Goal: Task Accomplishment & Management: Manage account settings

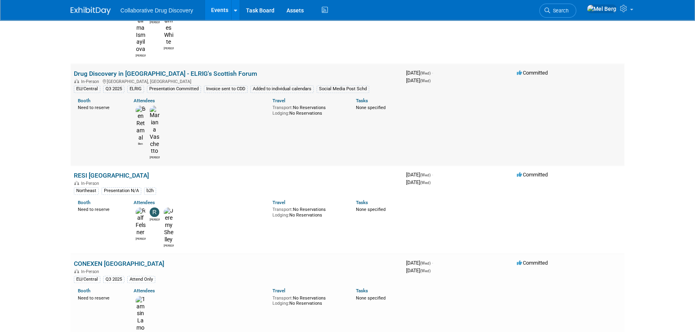
scroll to position [2065, 0]
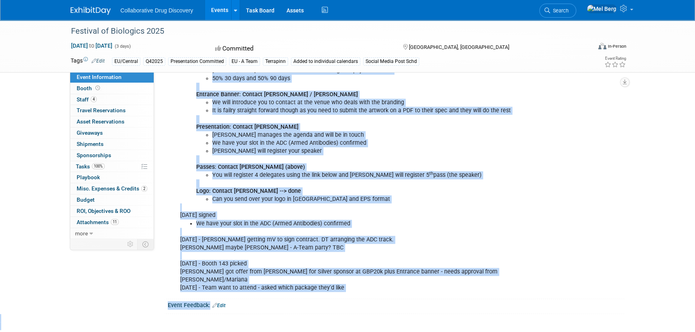
scroll to position [1071, 0]
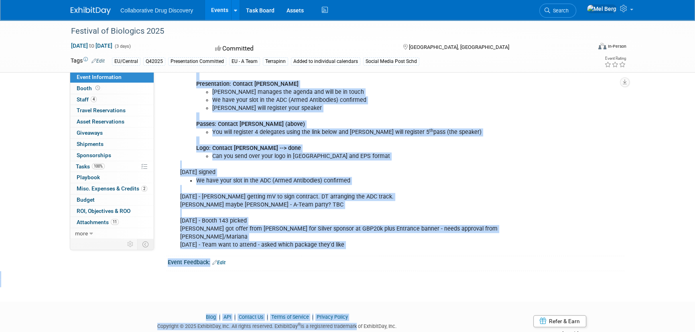
drag, startPoint x: 179, startPoint y: 100, endPoint x: 419, endPoint y: 221, distance: 269.3
copy div "Conference items to be planned by lead: Lead = Dimitris Booth # 731 4 x 3m - sh…"
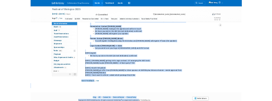
scroll to position [1069, 0]
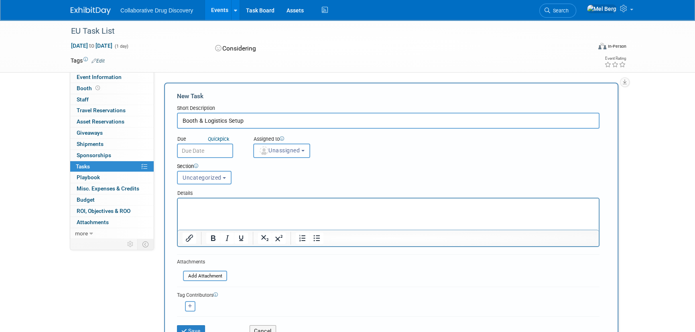
type input "Booth & Logistics Setup"
click at [209, 205] on p "Rich Text Area. Press ALT-0 for help." at bounding box center [389, 206] width 412 height 8
click at [207, 206] on p "Rich Text Area. Press ALT-0 for help." at bounding box center [389, 206] width 412 height 8
paste body "Rich Text Area. Press ALT-0 for help."
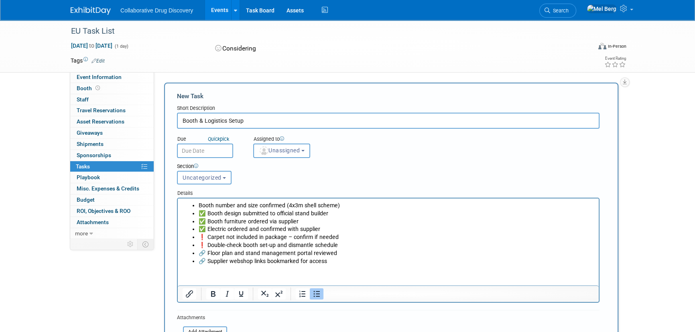
drag, startPoint x: 207, startPoint y: 209, endPoint x: 231, endPoint y: 209, distance: 24.9
click at [207, 210] on p "✅ Booth design submitted to official stand builder" at bounding box center [397, 214] width 396 height 8
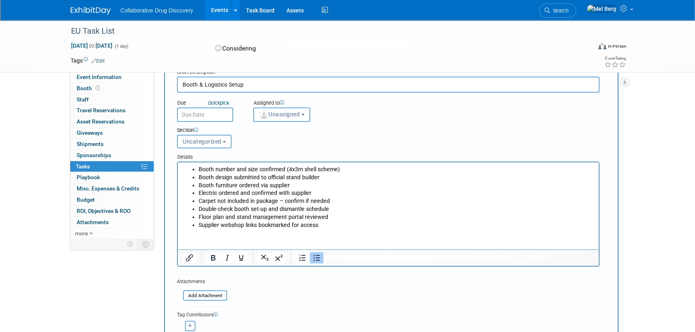
scroll to position [73, 0]
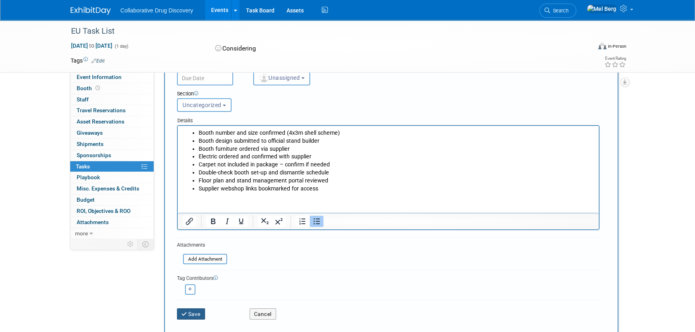
click at [183, 314] on icon "submit" at bounding box center [184, 315] width 7 height 6
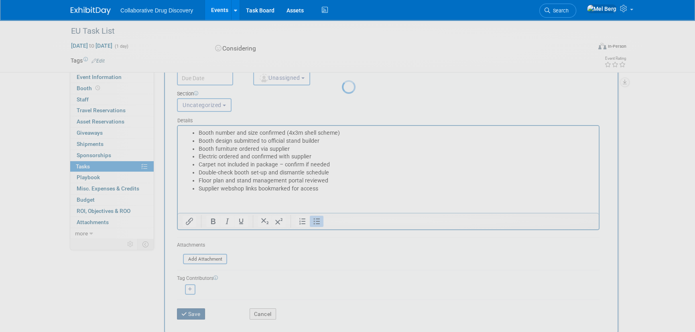
scroll to position [0, 0]
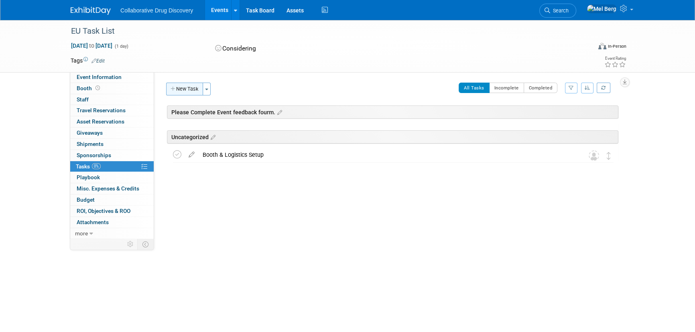
click at [181, 90] on button "New Task" at bounding box center [184, 89] width 37 height 13
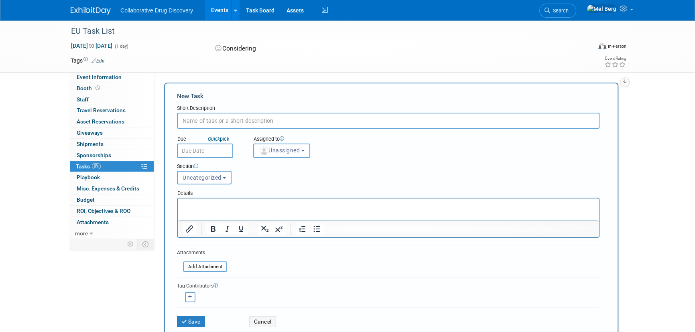
click at [241, 124] on input "text" at bounding box center [388, 121] width 422 height 16
paste input "Sponsorship Deliverables"
type input "Sponsorship Deliverables"
click at [235, 210] on html at bounding box center [388, 204] width 421 height 11
click at [235, 209] on p "Rich Text Area. Press ALT-0 for help." at bounding box center [389, 206] width 412 height 8
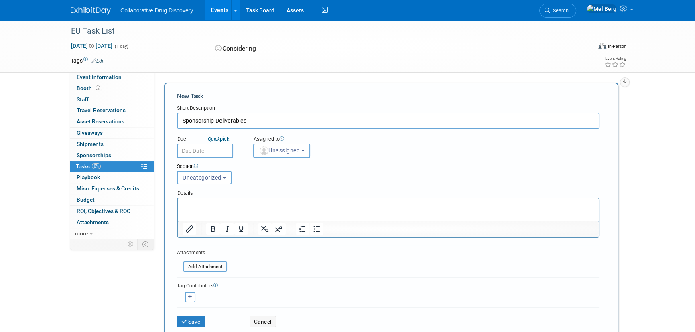
paste body "Rich Text Area. Press ALT-0 for help."
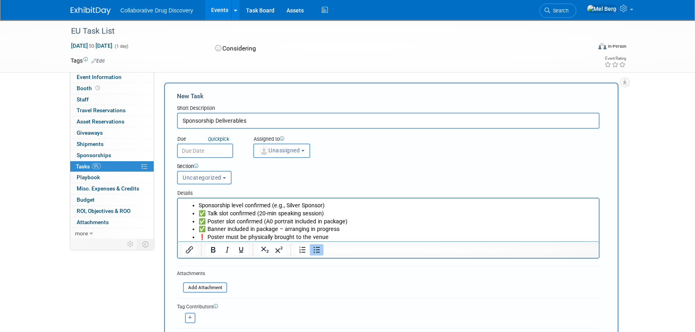
click at [211, 212] on p "✅ Talk slot confirmed (20-min speaking session)" at bounding box center [397, 214] width 396 height 8
click at [253, 214] on p "Talk slot confirmed (20-min speaking session)" at bounding box center [397, 214] width 396 height 8
click at [211, 237] on p "Poster must be physically brought to the venue" at bounding box center [397, 237] width 396 height 8
click at [223, 236] on p "Poster must be physically brought to the venue" at bounding box center [397, 237] width 396 height 8
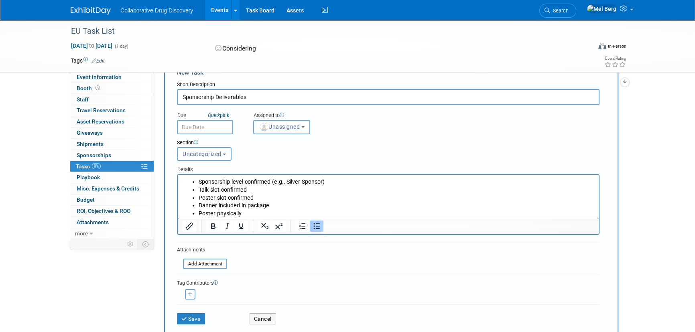
scroll to position [36, 0]
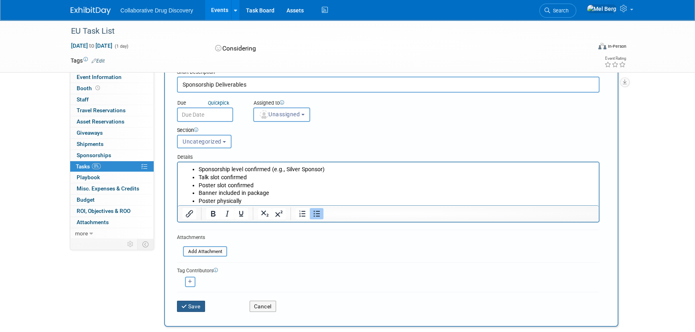
click at [191, 304] on button "Save" at bounding box center [191, 306] width 28 height 11
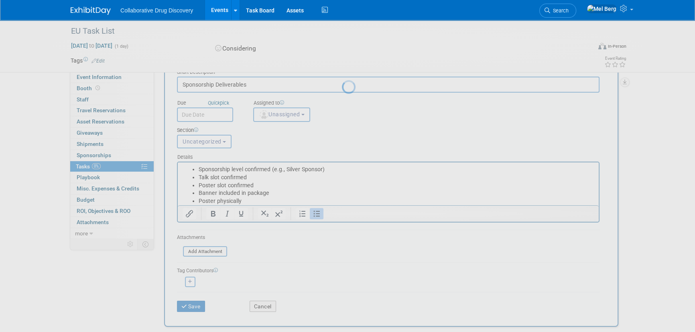
scroll to position [0, 0]
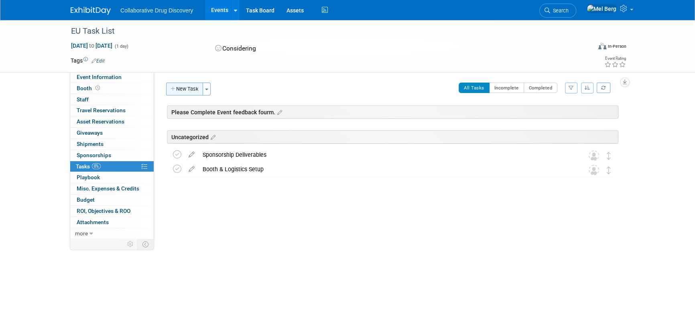
click at [191, 88] on button "New Task" at bounding box center [184, 89] width 37 height 13
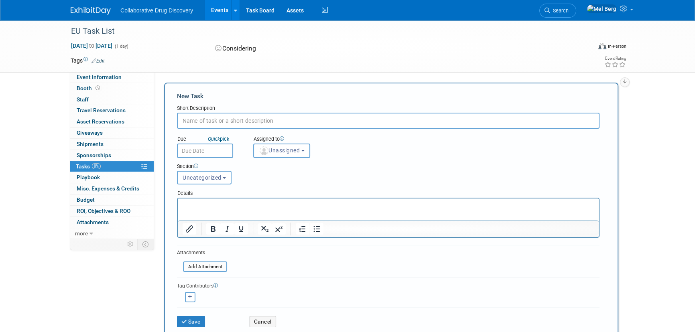
paste input "Presentation & Abstract"
type input "Presentation & Abstract"
click at [245, 207] on p "Rich Text Area. Press ALT-0 for help." at bounding box center [389, 206] width 412 height 8
click at [193, 207] on p "Rich Text Area. Press ALT-0 for help." at bounding box center [389, 206] width 412 height 8
paste body "Rich Text Area. Press ALT-0 for help."
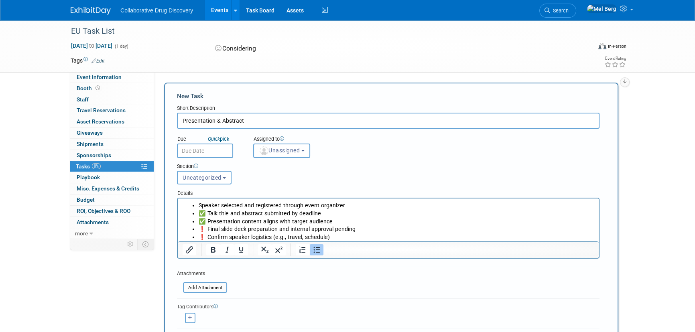
click at [211, 214] on p "✅ Talk title and abstract submitted by deadline" at bounding box center [397, 214] width 396 height 8
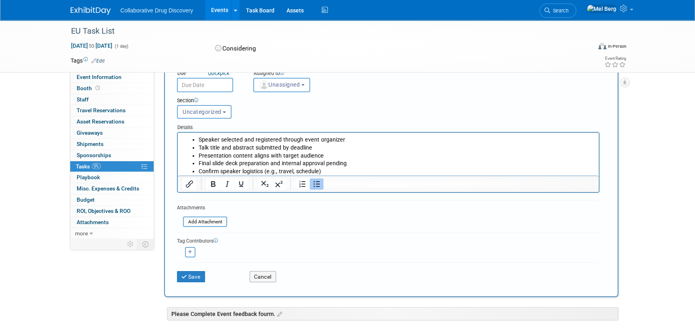
scroll to position [73, 0]
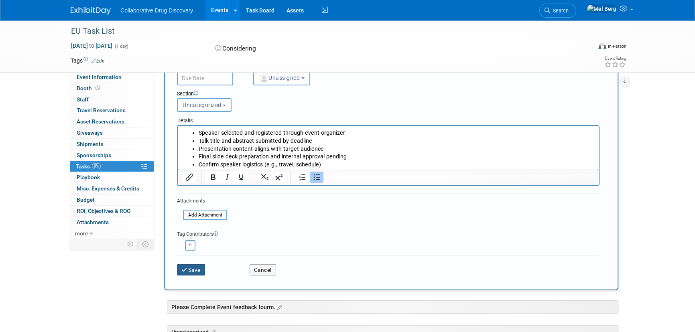
click at [179, 266] on button "Save" at bounding box center [191, 269] width 28 height 11
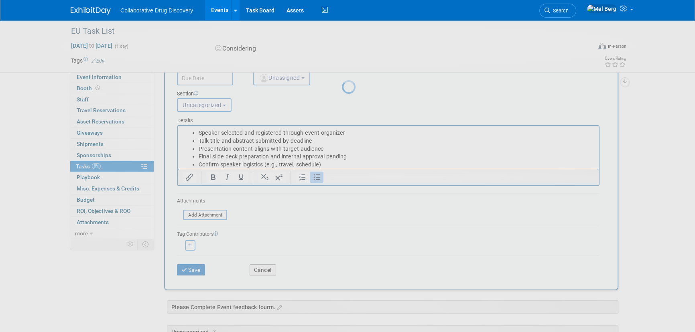
scroll to position [0, 0]
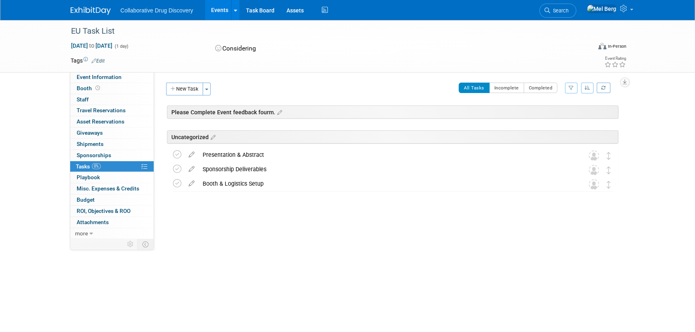
click at [184, 89] on button "New Task" at bounding box center [184, 89] width 37 height 13
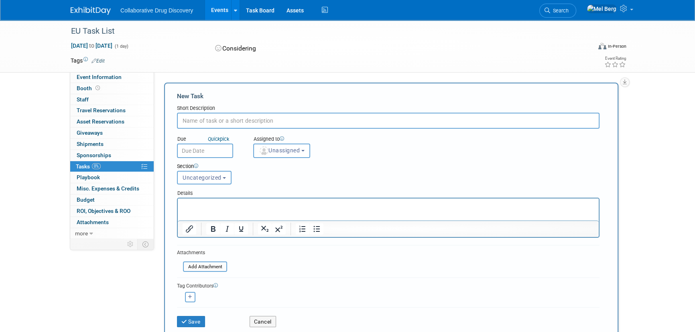
paste input "Passes & Team Attendance"
type input "Passes & Team Attendance"
click at [247, 207] on p "Rich Text Area. Press ALT-0 for help." at bounding box center [389, 206] width 412 height 8
click at [298, 208] on p "Rich Text Area. Press ALT-0 for help." at bounding box center [389, 206] width 412 height 8
paste body "Rich Text Area. Press ALT-0 for help."
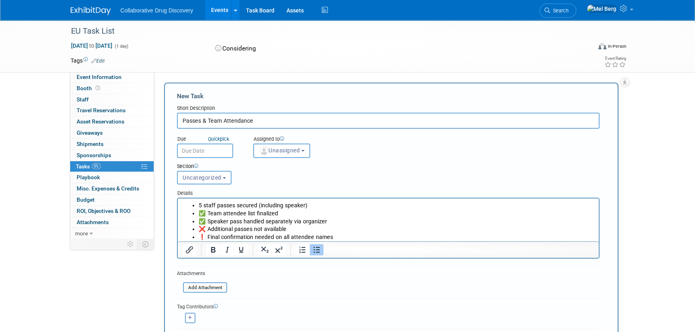
drag, startPoint x: 211, startPoint y: 215, endPoint x: 262, endPoint y: 220, distance: 51.1
click at [212, 215] on p "✅ Team attendee list finalized" at bounding box center [397, 214] width 396 height 8
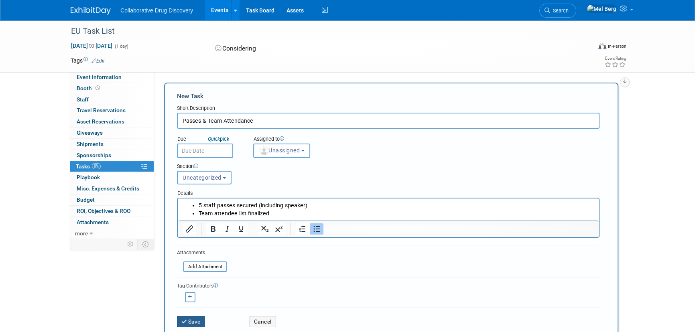
click at [195, 320] on button "Save" at bounding box center [191, 321] width 28 height 11
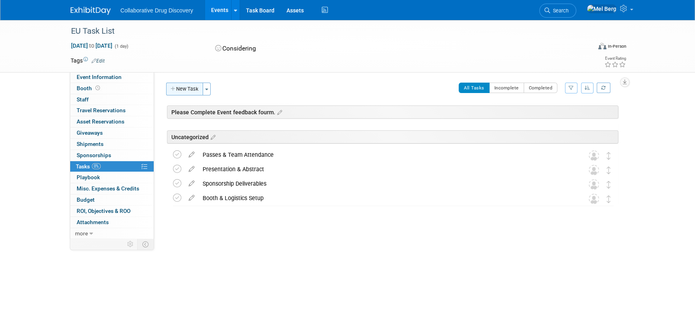
click at [187, 89] on button "New Task" at bounding box center [184, 89] width 37 height 13
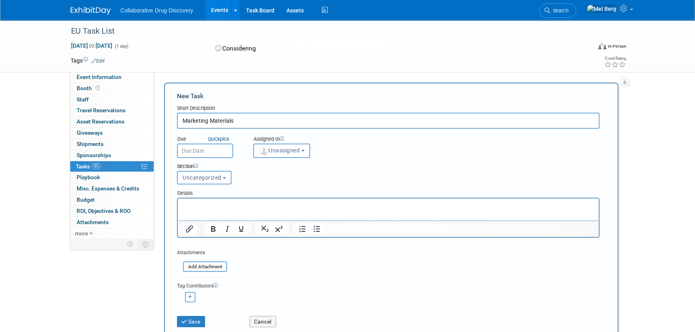
type input "Marketing Materials"
click at [271, 203] on p "Rich Text Area. Press ALT-0 for help." at bounding box center [389, 206] width 412 height 8
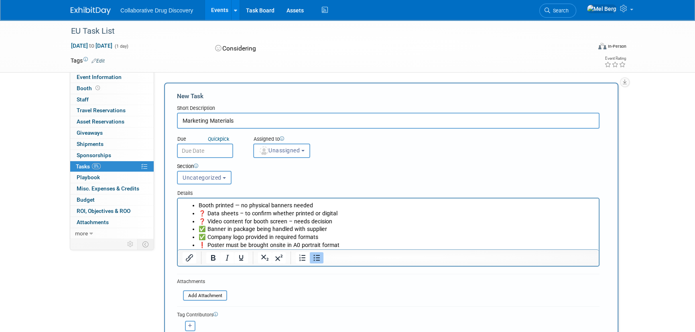
drag, startPoint x: 211, startPoint y: 211, endPoint x: 216, endPoint y: 210, distance: 5.5
click at [213, 211] on p "❓ Data sheets – to confirm whether printed or digital" at bounding box center [397, 214] width 396 height 8
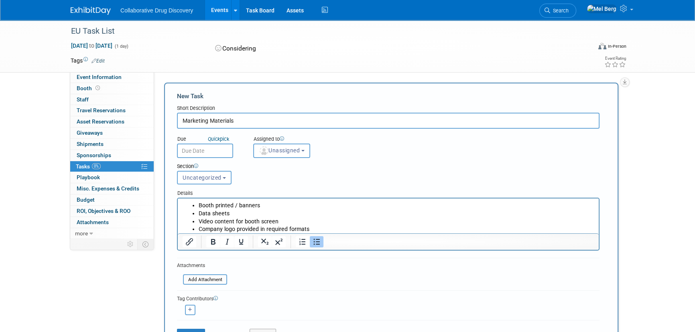
scroll to position [109, 0]
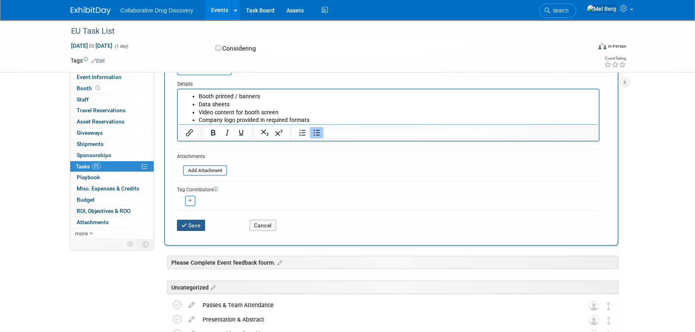
drag, startPoint x: 199, startPoint y: 224, endPoint x: 203, endPoint y: 221, distance: 4.6
click at [199, 224] on button "Save" at bounding box center [191, 225] width 28 height 11
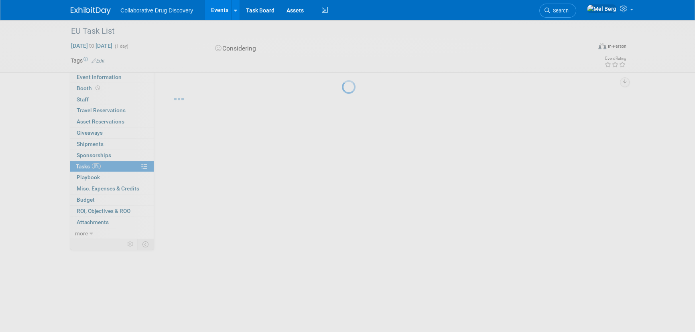
scroll to position [0, 0]
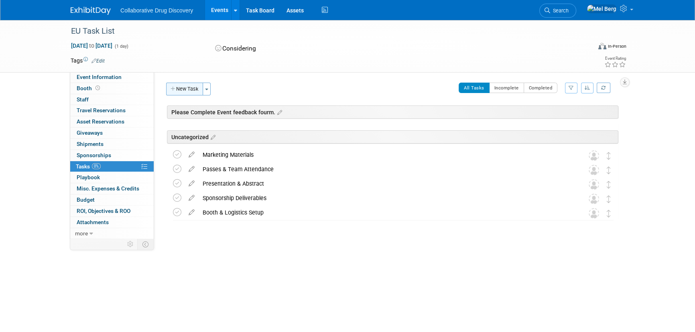
click at [181, 89] on button "New Task" at bounding box center [184, 89] width 37 height 13
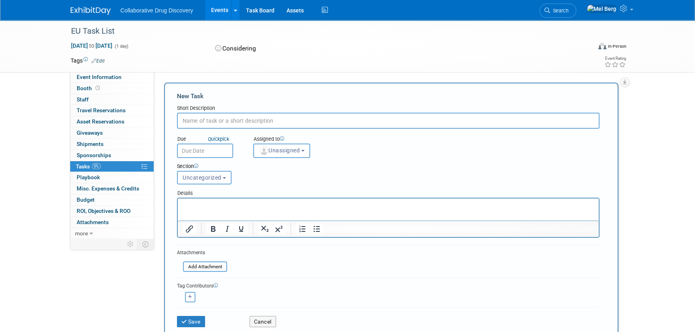
paste input "Giveaways & Collateral"
type input "Giveaways & Collateral"
click at [255, 205] on p "Rich Text Area. Press ALT-0 for help." at bounding box center [389, 206] width 412 height 8
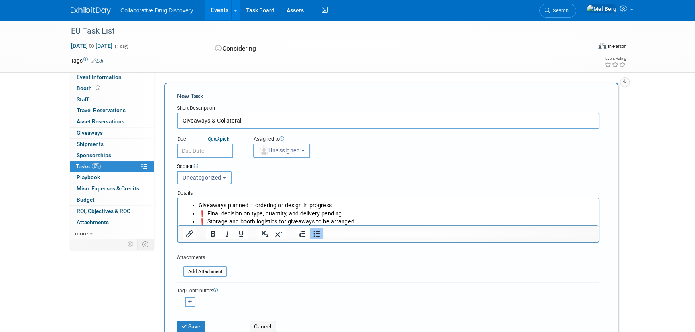
click at [211, 212] on p "❗ Final decision on type, quantity, and delivery pending" at bounding box center [397, 214] width 396 height 8
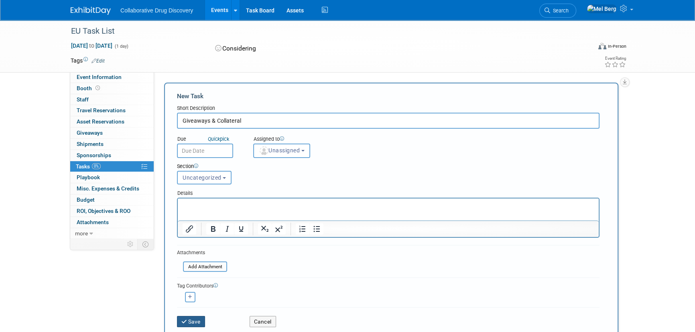
click at [180, 317] on button "Save" at bounding box center [191, 321] width 28 height 11
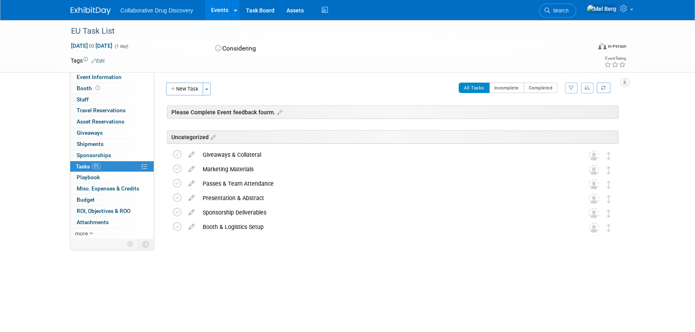
click at [182, 85] on button "New Task" at bounding box center [184, 89] width 37 height 13
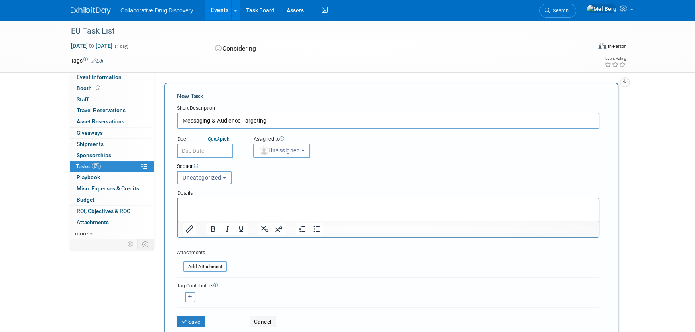
type input "Messaging & Audience Targeting"
click at [254, 322] on button "Cancel" at bounding box center [263, 321] width 26 height 11
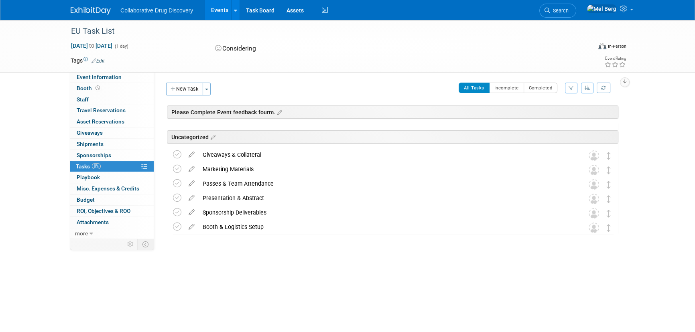
click at [206, 154] on div "Giveaways & Collateral" at bounding box center [386, 155] width 374 height 14
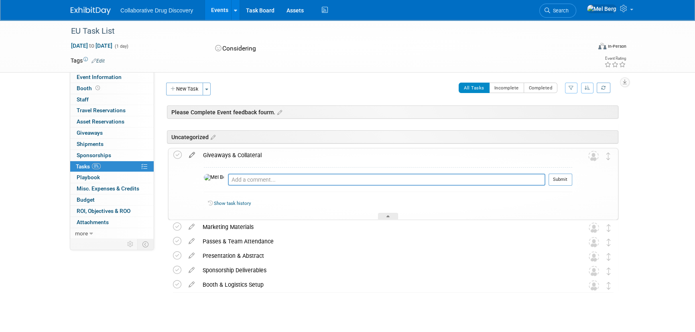
click at [192, 155] on icon at bounding box center [192, 153] width 14 height 10
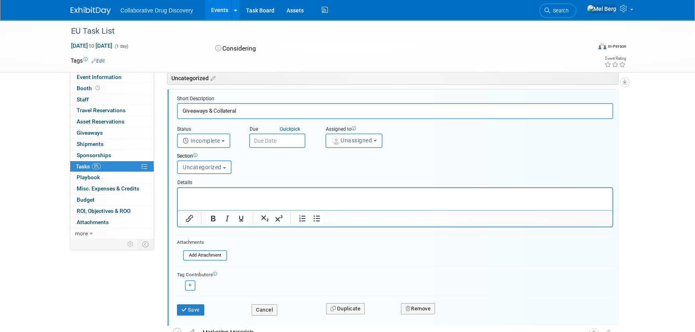
scroll to position [102, 0]
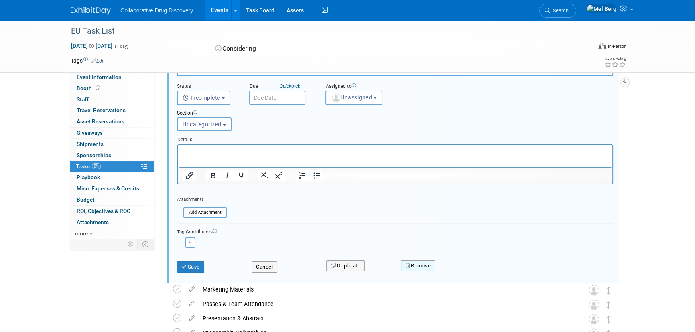
click at [414, 269] on button "Remove" at bounding box center [418, 265] width 34 height 11
drag, startPoint x: 460, startPoint y: 272, endPoint x: 449, endPoint y: 271, distance: 10.9
click at [460, 273] on link "Yes" at bounding box center [462, 272] width 23 height 13
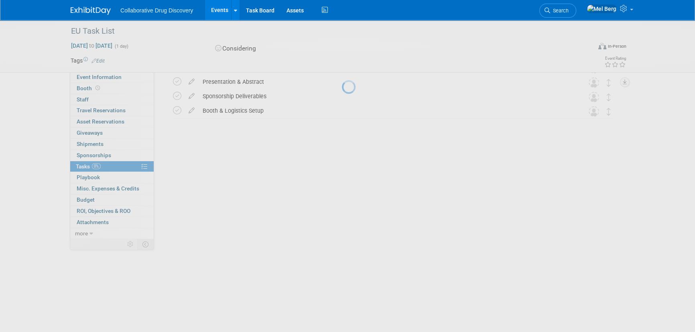
scroll to position [0, 0]
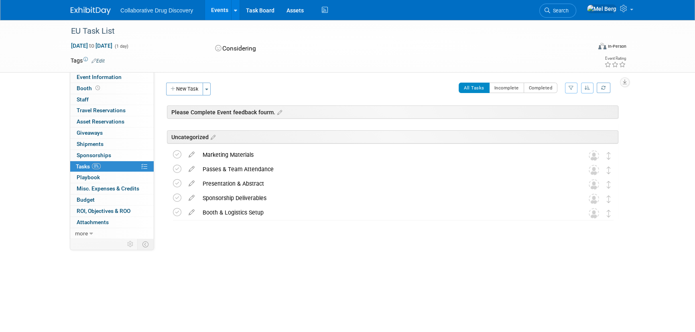
click at [193, 155] on icon at bounding box center [192, 153] width 14 height 10
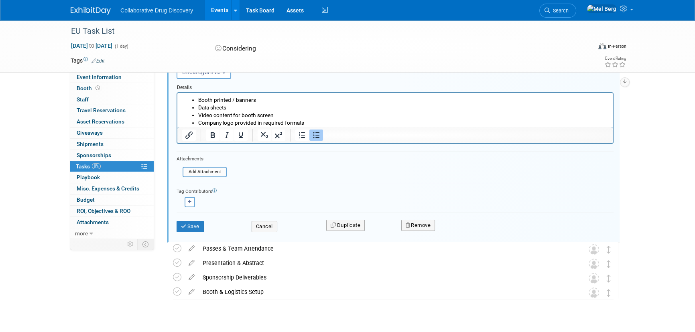
scroll to position [170, 0]
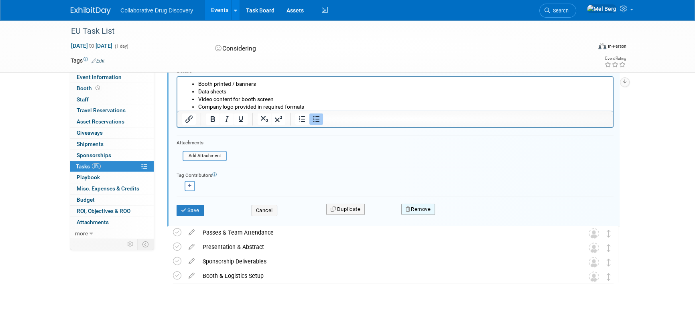
click at [411, 209] on button "Remove" at bounding box center [418, 209] width 34 height 11
click at [465, 213] on link "Yes" at bounding box center [462, 215] width 23 height 13
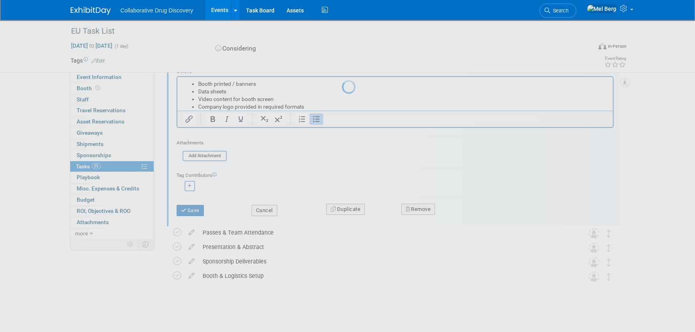
scroll to position [0, 0]
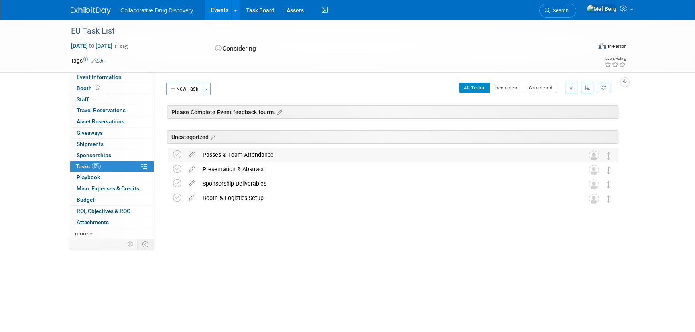
click at [216, 156] on div "Passes & Team Attendance" at bounding box center [386, 155] width 374 height 14
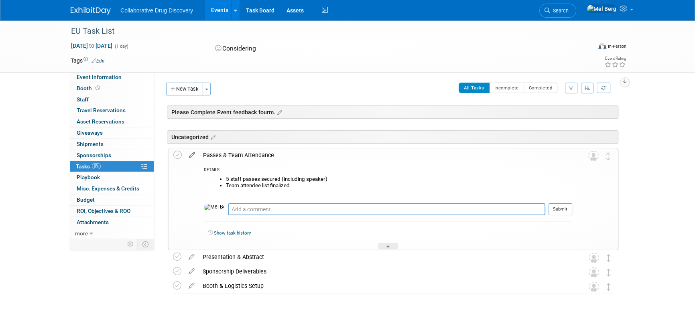
click at [191, 155] on icon at bounding box center [192, 153] width 14 height 10
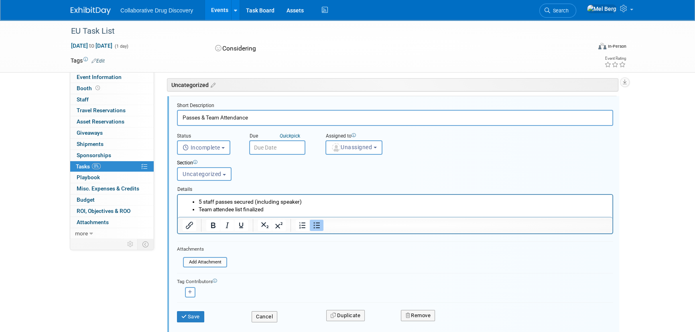
scroll to position [65, 0]
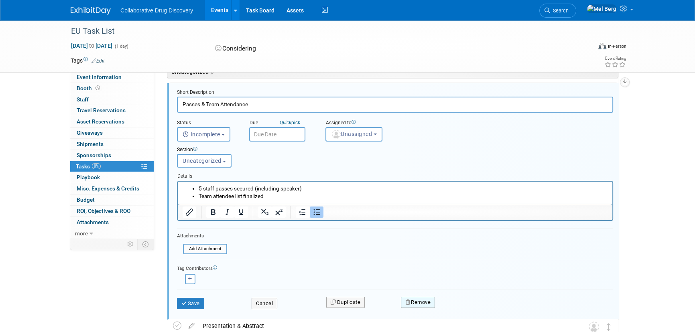
click at [407, 300] on icon "button" at bounding box center [408, 302] width 6 height 5
click at [453, 307] on link "Yes" at bounding box center [462, 308] width 23 height 13
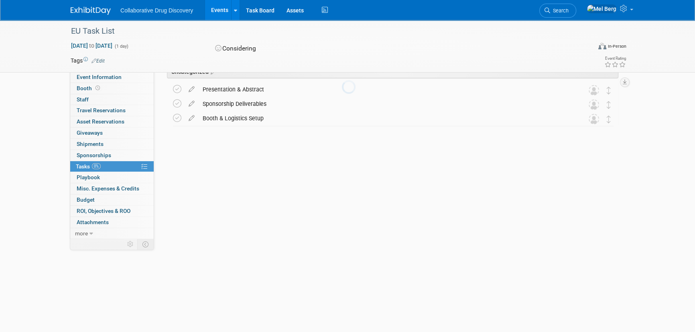
scroll to position [0, 0]
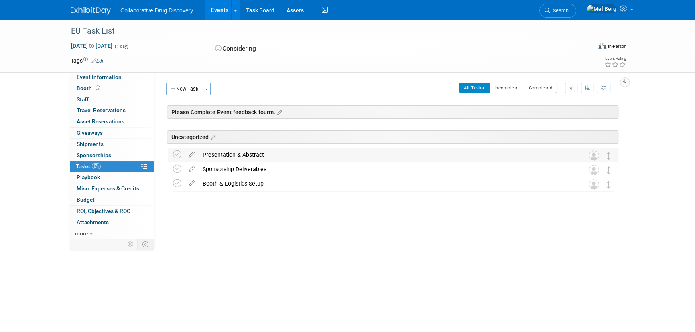
click at [247, 156] on div "Presentation & Abstract" at bounding box center [386, 155] width 374 height 14
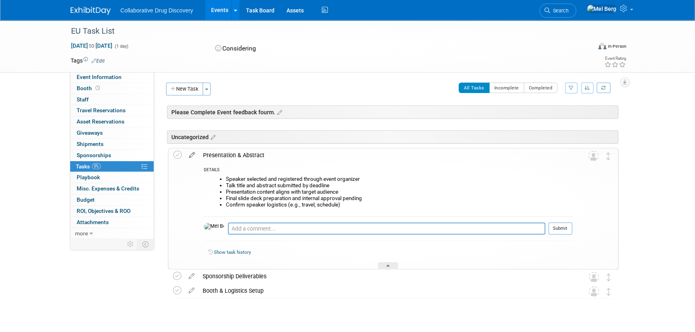
click at [196, 152] on icon at bounding box center [192, 153] width 14 height 10
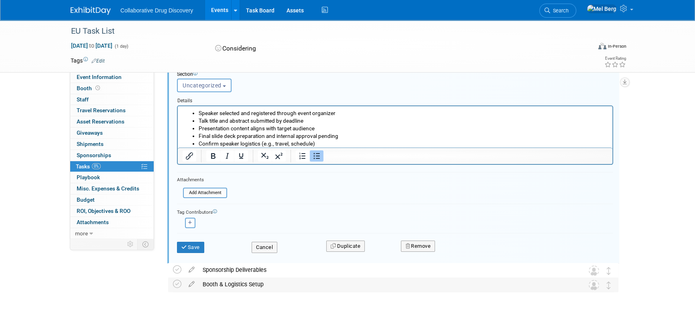
scroll to position [149, 0]
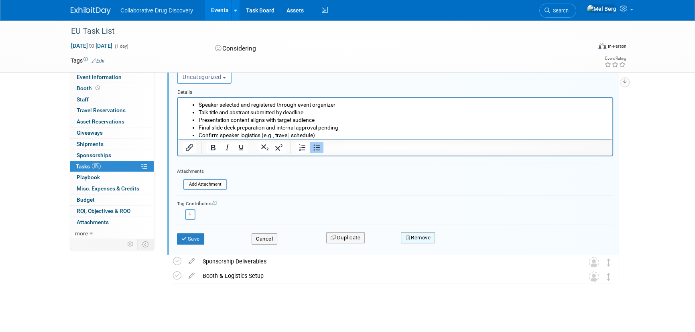
click at [411, 235] on button "Remove" at bounding box center [418, 237] width 34 height 11
click at [459, 245] on link "Yes" at bounding box center [462, 244] width 23 height 13
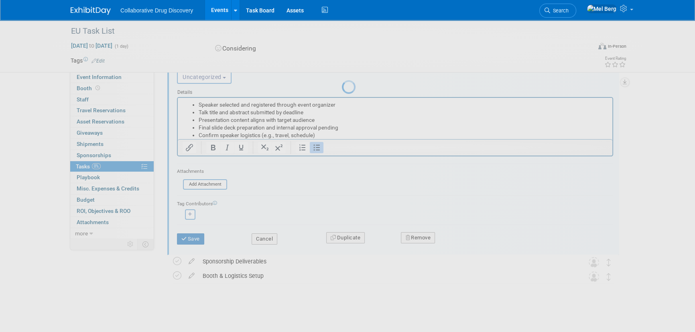
scroll to position [0, 0]
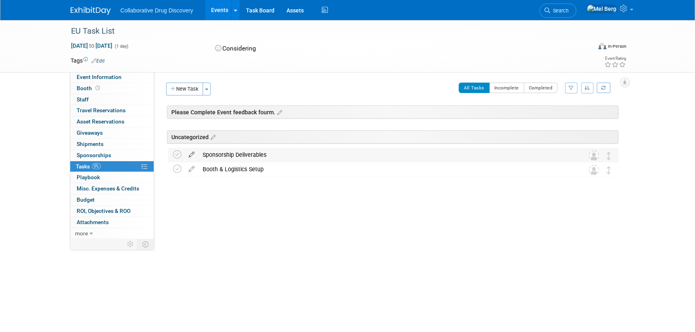
click at [195, 152] on icon at bounding box center [192, 153] width 14 height 10
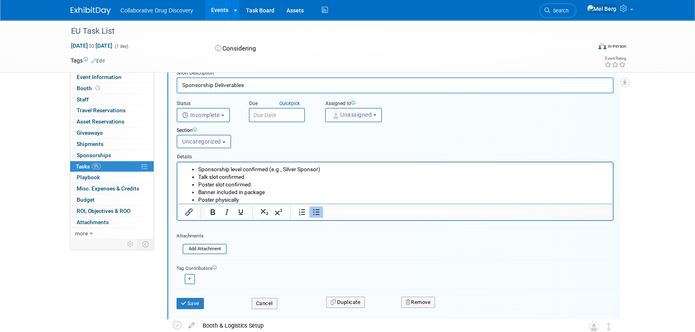
scroll to position [134, 0]
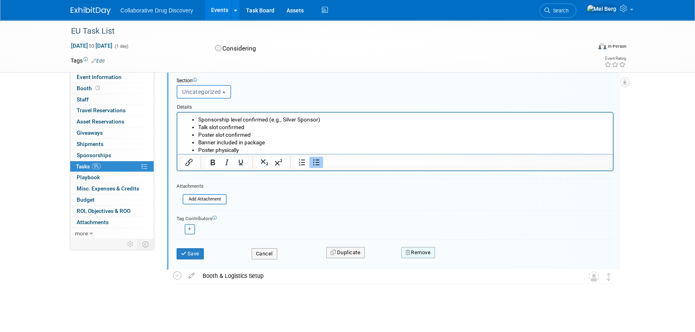
click at [414, 253] on button "Remove" at bounding box center [418, 252] width 34 height 11
click at [456, 257] on icon at bounding box center [457, 259] width 5 height 4
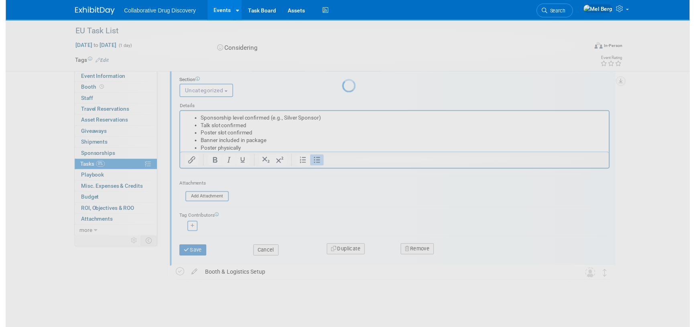
scroll to position [0, 0]
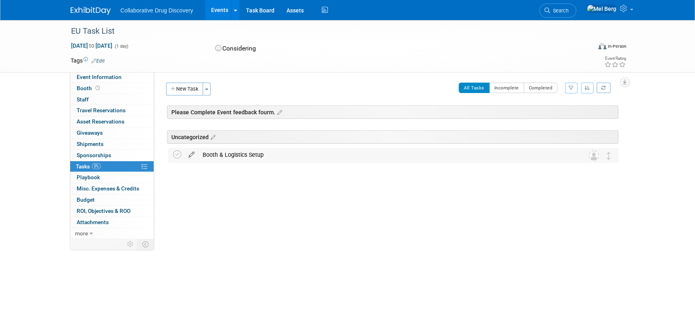
click at [189, 153] on icon at bounding box center [192, 153] width 14 height 10
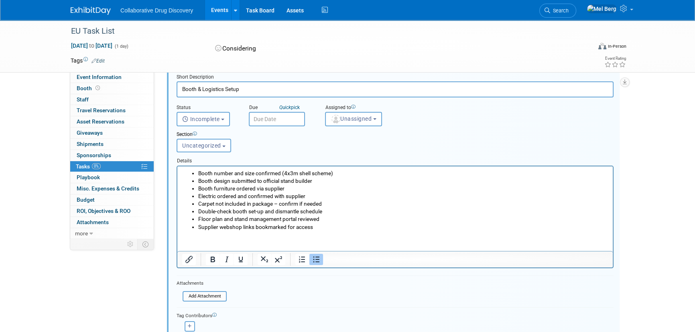
scroll to position [101, 0]
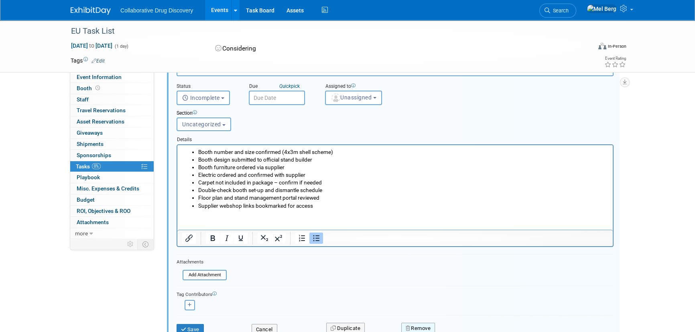
click at [409, 323] on button "Remove" at bounding box center [418, 328] width 34 height 11
click at [460, 322] on link "Yes" at bounding box center [462, 322] width 23 height 13
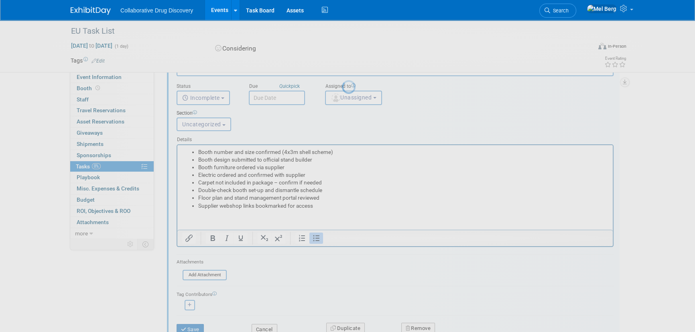
scroll to position [0, 0]
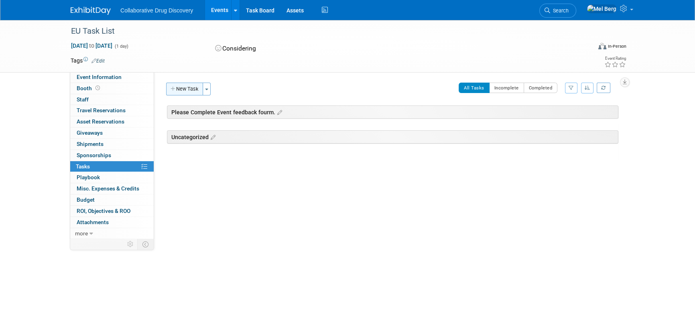
click at [190, 92] on button "New Task" at bounding box center [184, 89] width 37 height 13
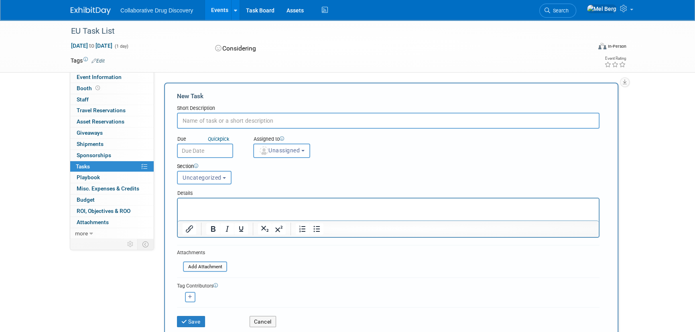
paste input "Booth & Event Logistics"
type input "Booth & Event Logistics"
click at [220, 210] on html at bounding box center [388, 204] width 421 height 11
click at [214, 206] on p "Rich Text Area. Press ALT-0 for help." at bounding box center [389, 206] width 412 height 8
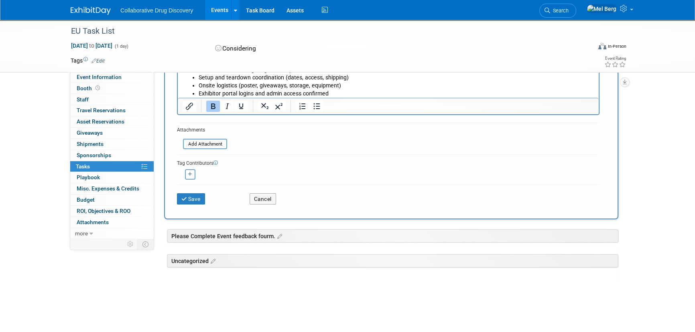
scroll to position [152, 0]
click at [193, 199] on button "Save" at bounding box center [191, 198] width 28 height 11
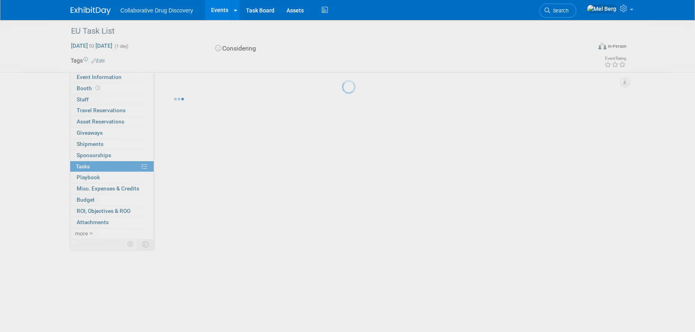
scroll to position [0, 0]
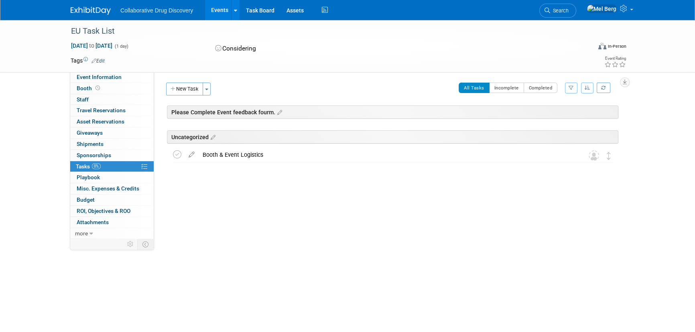
drag, startPoint x: 182, startPoint y: 89, endPoint x: 193, endPoint y: 92, distance: 12.2
click at [182, 89] on button "New Task" at bounding box center [184, 89] width 37 height 13
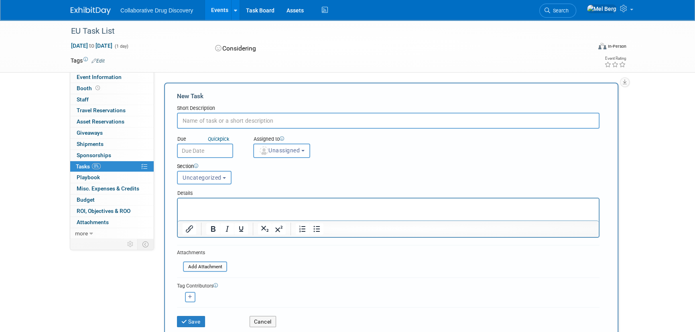
paste input "Sponsorship & Contract Management"
type input "Sponsorship & Contract Management"
drag, startPoint x: 379, startPoint y: 212, endPoint x: 386, endPoint y: 207, distance: 8.7
click at [379, 210] on html at bounding box center [388, 204] width 421 height 11
click at [257, 208] on p "Rich Text Area. Press ALT-0 for help." at bounding box center [389, 206] width 412 height 8
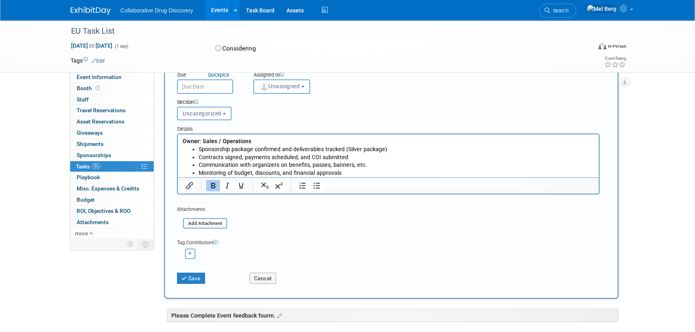
scroll to position [73, 0]
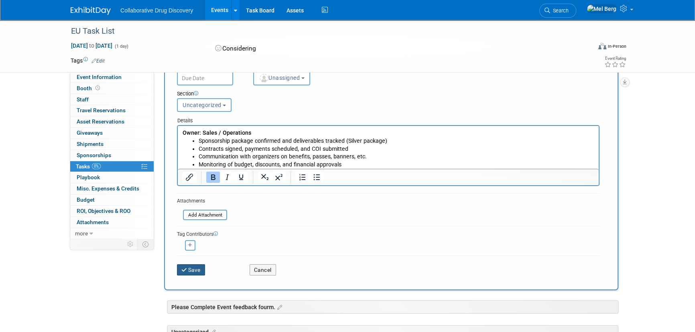
click at [192, 268] on button "Save" at bounding box center [191, 269] width 28 height 11
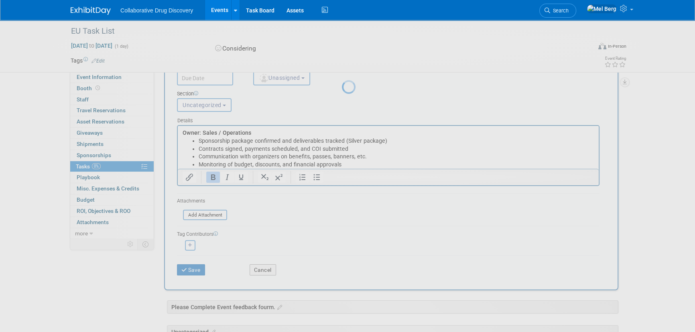
scroll to position [0, 0]
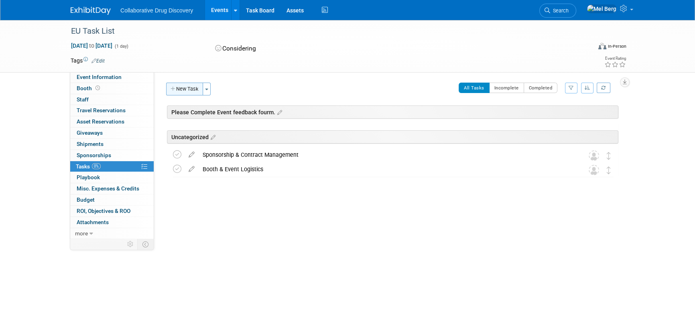
click at [182, 85] on button "New Task" at bounding box center [184, 89] width 37 height 13
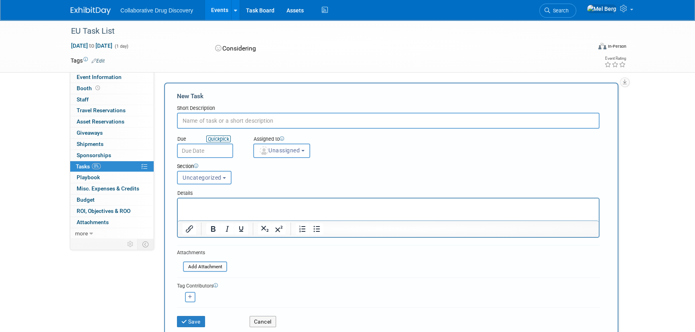
paste input "Scientific & Marketing Content"
type input "Scientific & Marketing Content"
drag, startPoint x: 228, startPoint y: 205, endPoint x: 252, endPoint y: 201, distance: 24.5
click at [229, 205] on p "Rich Text Area. Press ALT-0 for help." at bounding box center [389, 206] width 412 height 8
click at [246, 209] on p "Rich Text Area. Press ALT-0 for help." at bounding box center [389, 206] width 412 height 8
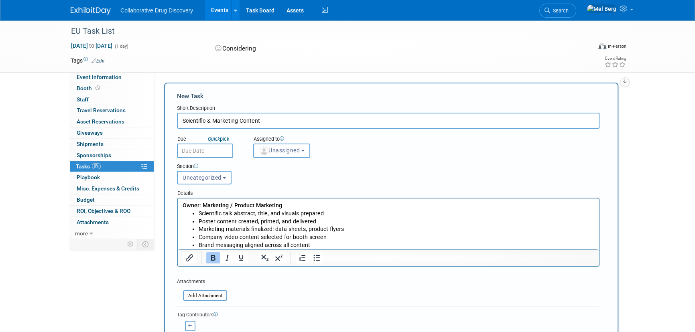
scroll to position [36, 0]
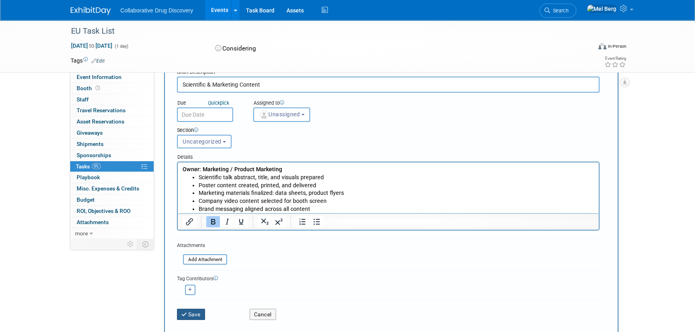
click at [189, 311] on button "Save" at bounding box center [191, 314] width 28 height 11
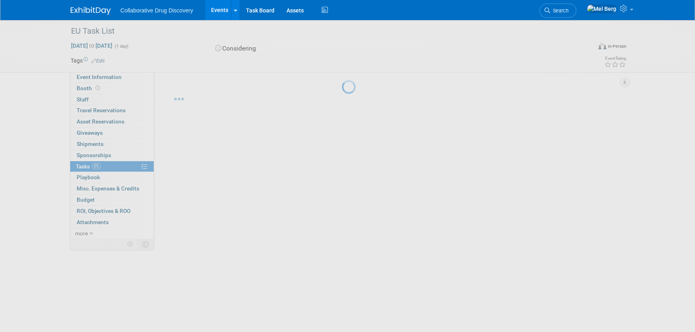
scroll to position [0, 0]
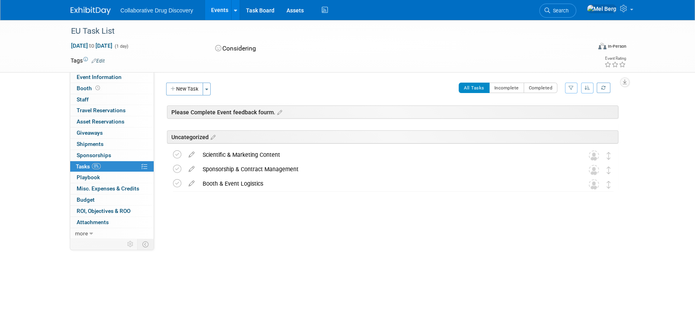
click at [183, 88] on button "New Task" at bounding box center [184, 89] width 37 height 13
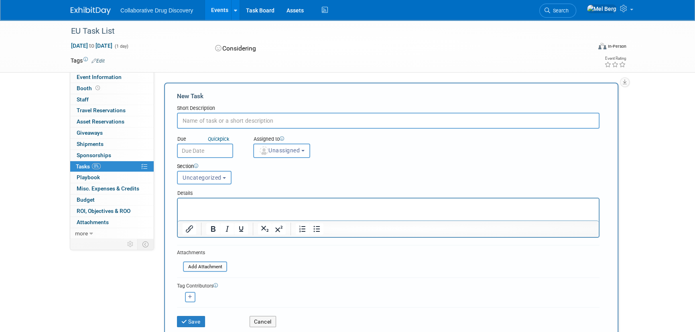
paste input "Audience Engagement & Lead Gen"
type input "Audience Engagement & Lead Gen"
click at [223, 203] on p "Rich Text Area. Press ALT-0 for help." at bounding box center [389, 206] width 412 height 8
click at [196, 210] on html at bounding box center [388, 204] width 421 height 11
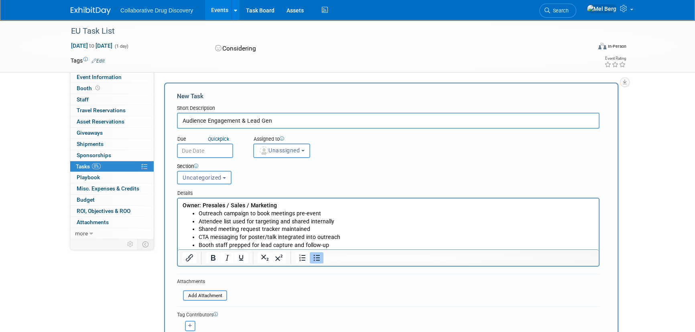
click at [351, 248] on p "Booth staff prepped for lead capture and follow-up" at bounding box center [397, 245] width 396 height 8
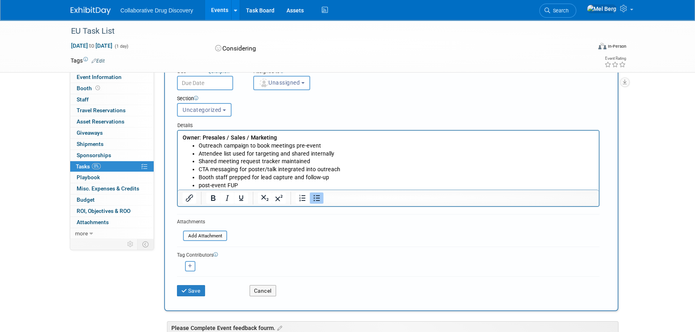
scroll to position [73, 0]
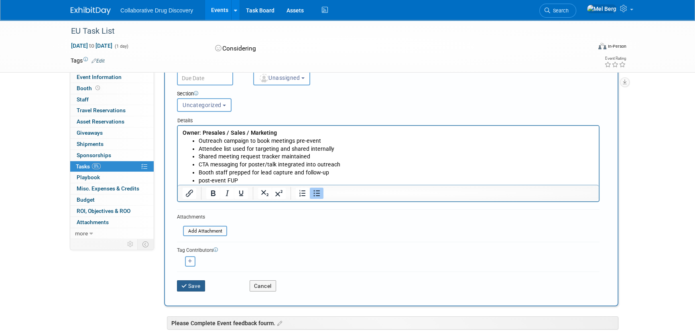
click at [198, 285] on button "Save" at bounding box center [191, 285] width 28 height 11
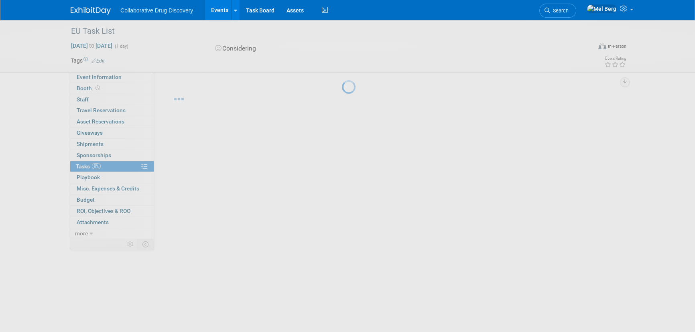
scroll to position [0, 0]
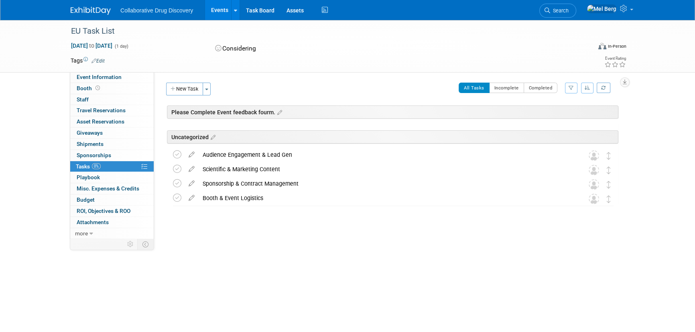
drag, startPoint x: 181, startPoint y: 89, endPoint x: 184, endPoint y: 92, distance: 4.3
click at [181, 89] on button "New Task" at bounding box center [184, 89] width 37 height 13
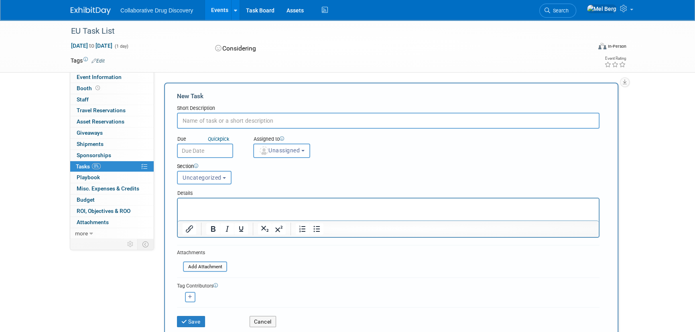
paste input "Team Coordination & Pass Management"
type input "Team Coordination & Pass Management"
click at [238, 205] on p "Rich Text Area. Press ALT-0 for help." at bounding box center [389, 206] width 412 height 8
click at [253, 209] on p "Rich Text Area. Press ALT-0 for help." at bounding box center [389, 206] width 412 height 8
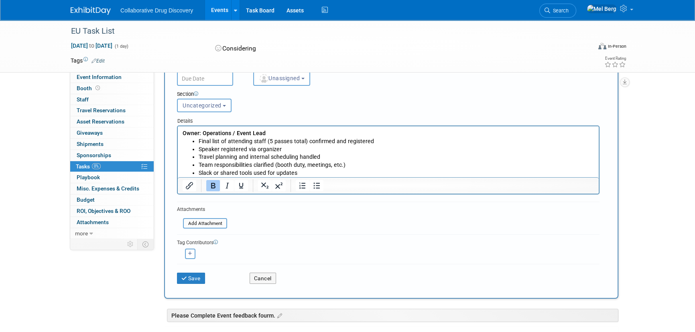
scroll to position [73, 0]
click at [189, 274] on button "Save" at bounding box center [191, 277] width 28 height 11
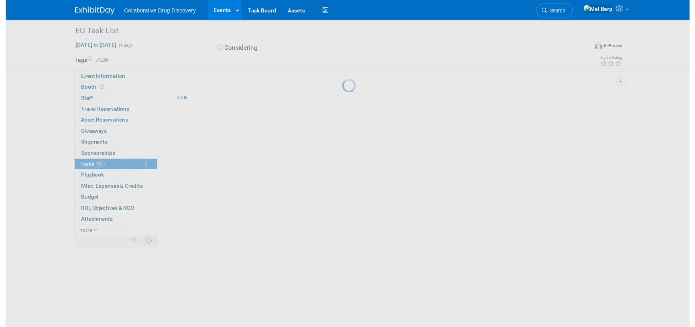
scroll to position [0, 0]
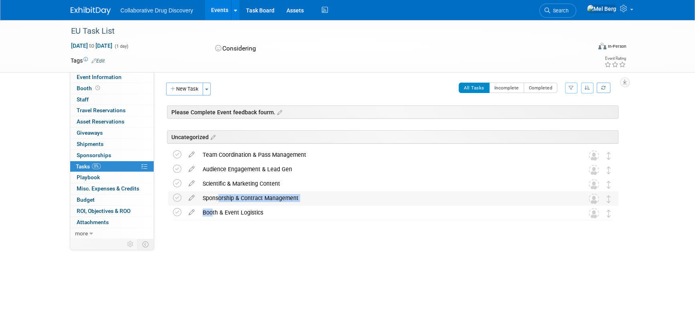
drag, startPoint x: 210, startPoint y: 213, endPoint x: 215, endPoint y: 201, distance: 13.7
click at [215, 201] on div "EU Task List Sep 30, 2030 to Sep 30, 2030 (Considering) Uncategorized Team Coor…" at bounding box center [391, 171] width 454 height 97
click at [191, 217] on td at bounding box center [192, 213] width 14 height 14
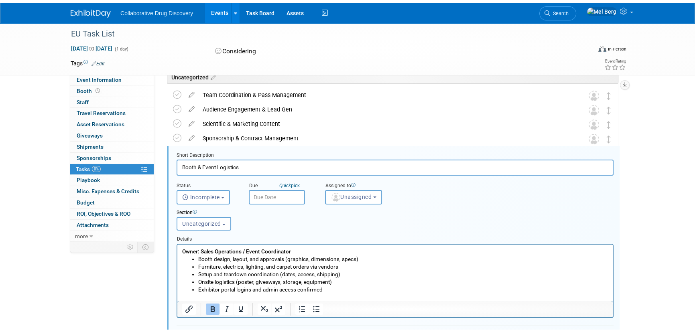
scroll to position [86, 0]
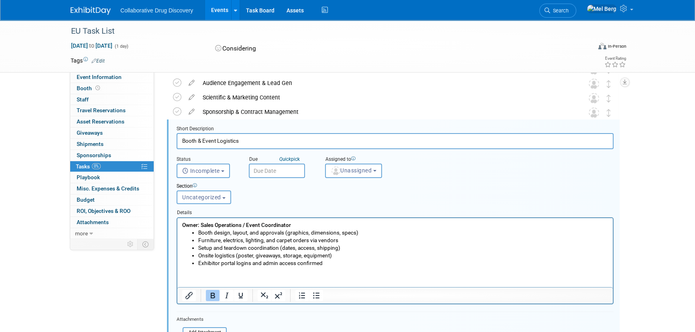
click at [654, 186] on div "EU Task List Sep 30, 2030 to Sep 30, 2030 (1 day) Sep 30, 2030 to Sep 30, 2030 …" at bounding box center [347, 192] width 695 height 517
click at [625, 116] on div "Event Information Event Info Booth Booth 0 Staff 0 Staff 0 Travel Reservations …" at bounding box center [348, 184] width 566 height 501
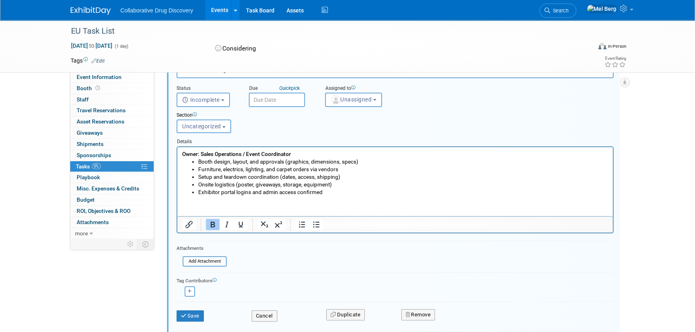
scroll to position [205, 0]
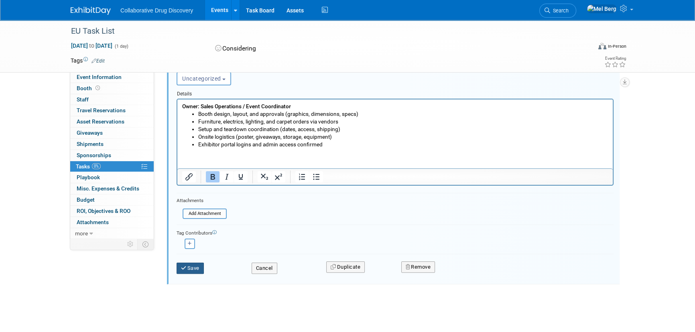
click at [184, 266] on icon "submit" at bounding box center [184, 268] width 6 height 5
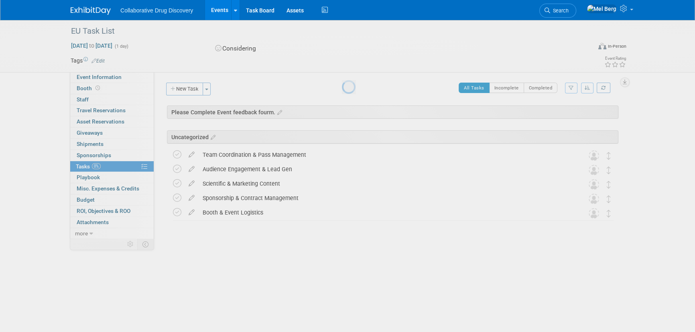
scroll to position [0, 0]
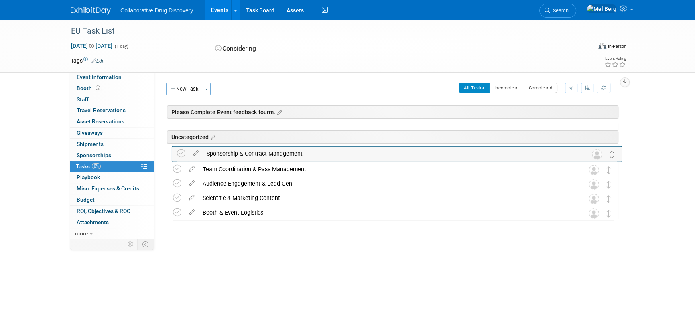
drag, startPoint x: 608, startPoint y: 198, endPoint x: 611, endPoint y: 153, distance: 45.0
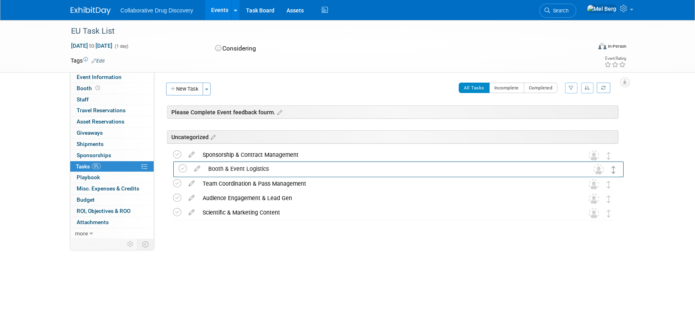
drag, startPoint x: 609, startPoint y: 217, endPoint x: 614, endPoint y: 172, distance: 44.8
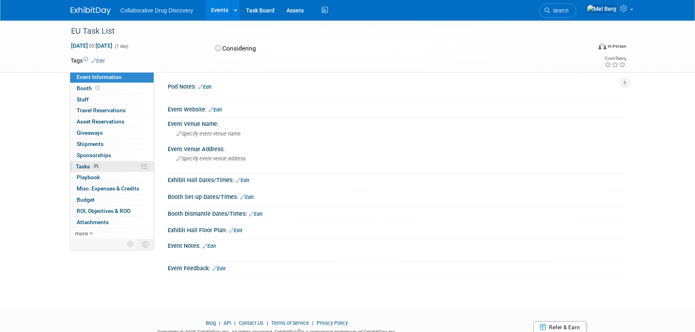
click at [82, 164] on span "Tasks 0%" at bounding box center [88, 166] width 25 height 6
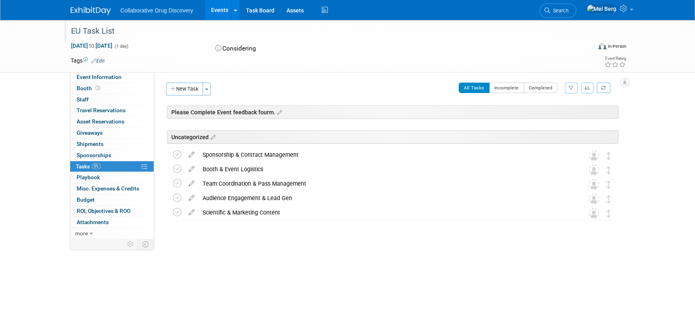
drag, startPoint x: 62, startPoint y: 28, endPoint x: 122, endPoint y: 30, distance: 59.8
click at [122, 30] on div "EU Task List [DATE] to [DATE] (1 day) [DATE] to [DATE] Considering Virtual In-P…" at bounding box center [347, 46] width 695 height 53
copy div "EU Task List"
click at [264, 156] on div "Sponsorship & Contract Management" at bounding box center [386, 155] width 374 height 14
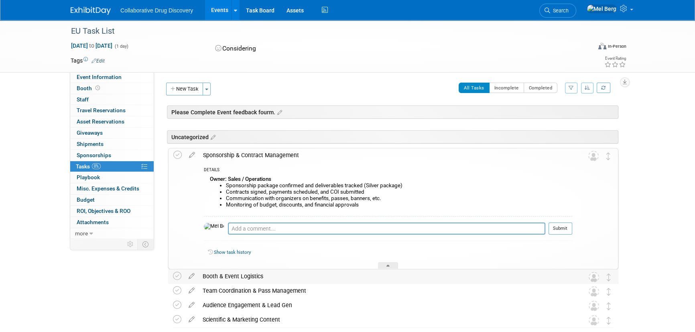
click at [245, 277] on div "Booth & Event Logistics" at bounding box center [386, 277] width 374 height 14
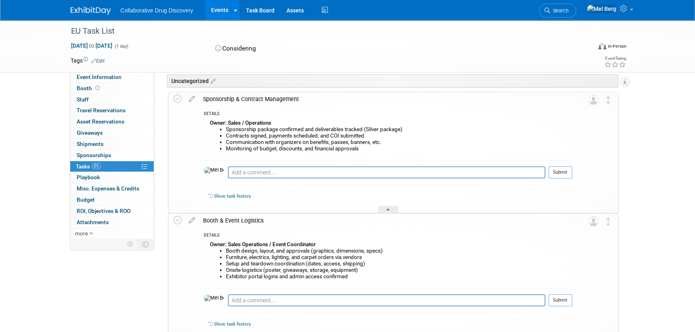
scroll to position [73, 0]
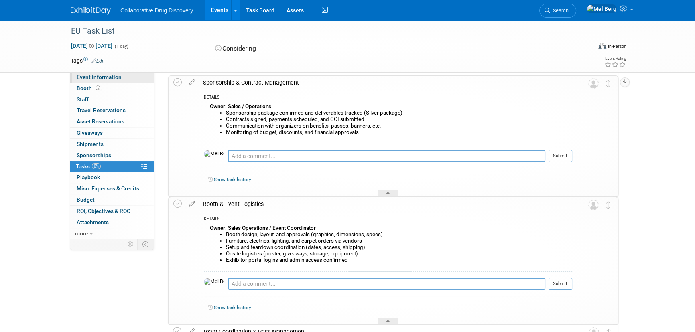
click at [94, 75] on span "Event Information" at bounding box center [99, 77] width 45 height 6
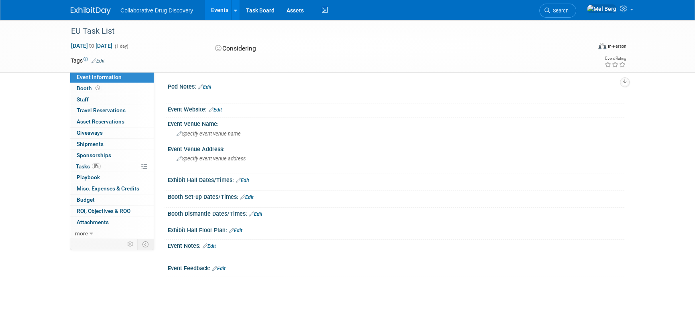
click at [209, 86] on link "Edit" at bounding box center [204, 87] width 13 height 6
